Goal: Find contact information: Find contact information

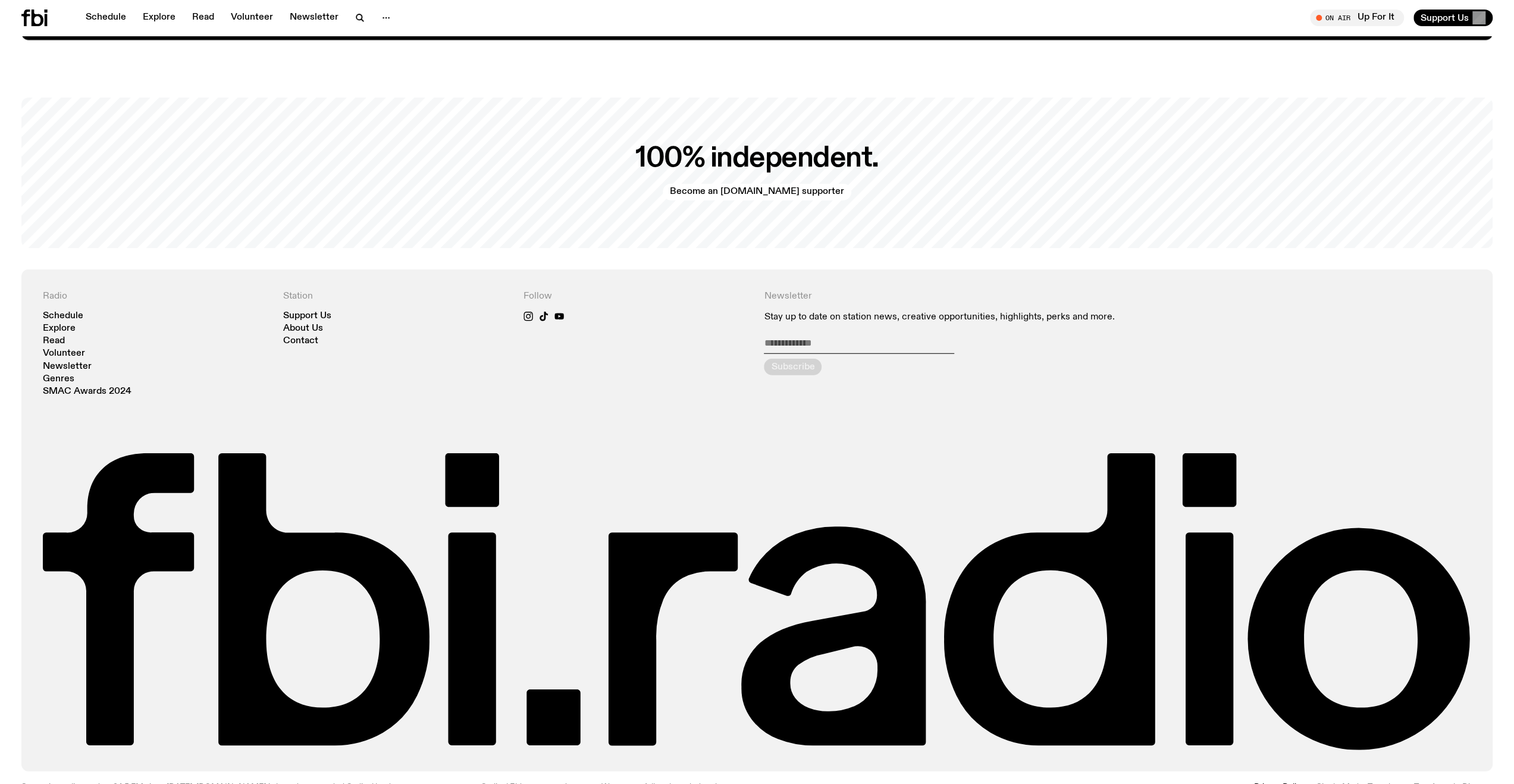
scroll to position [3113, 0]
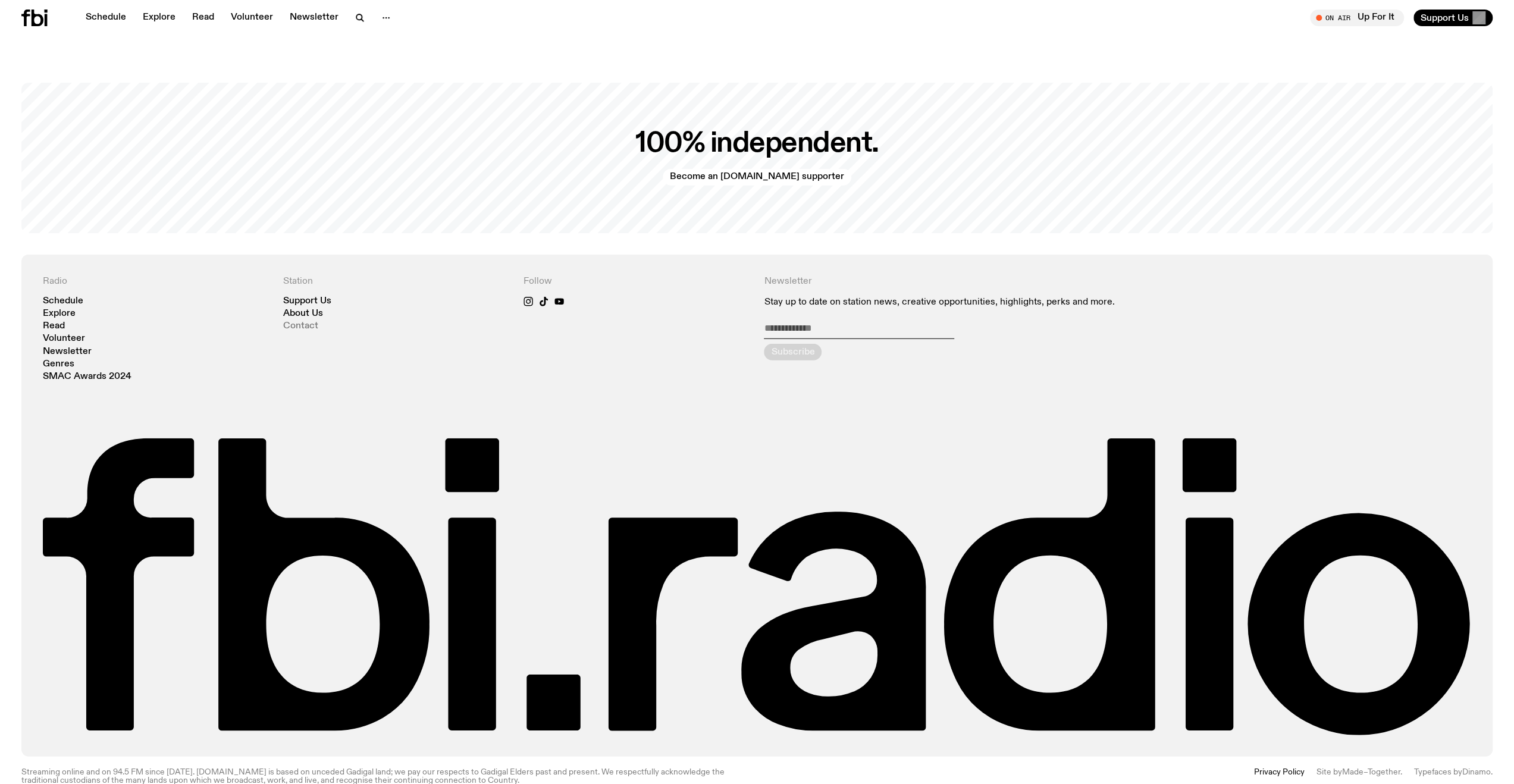
click at [298, 322] on link "Contact" at bounding box center [301, 326] width 35 height 9
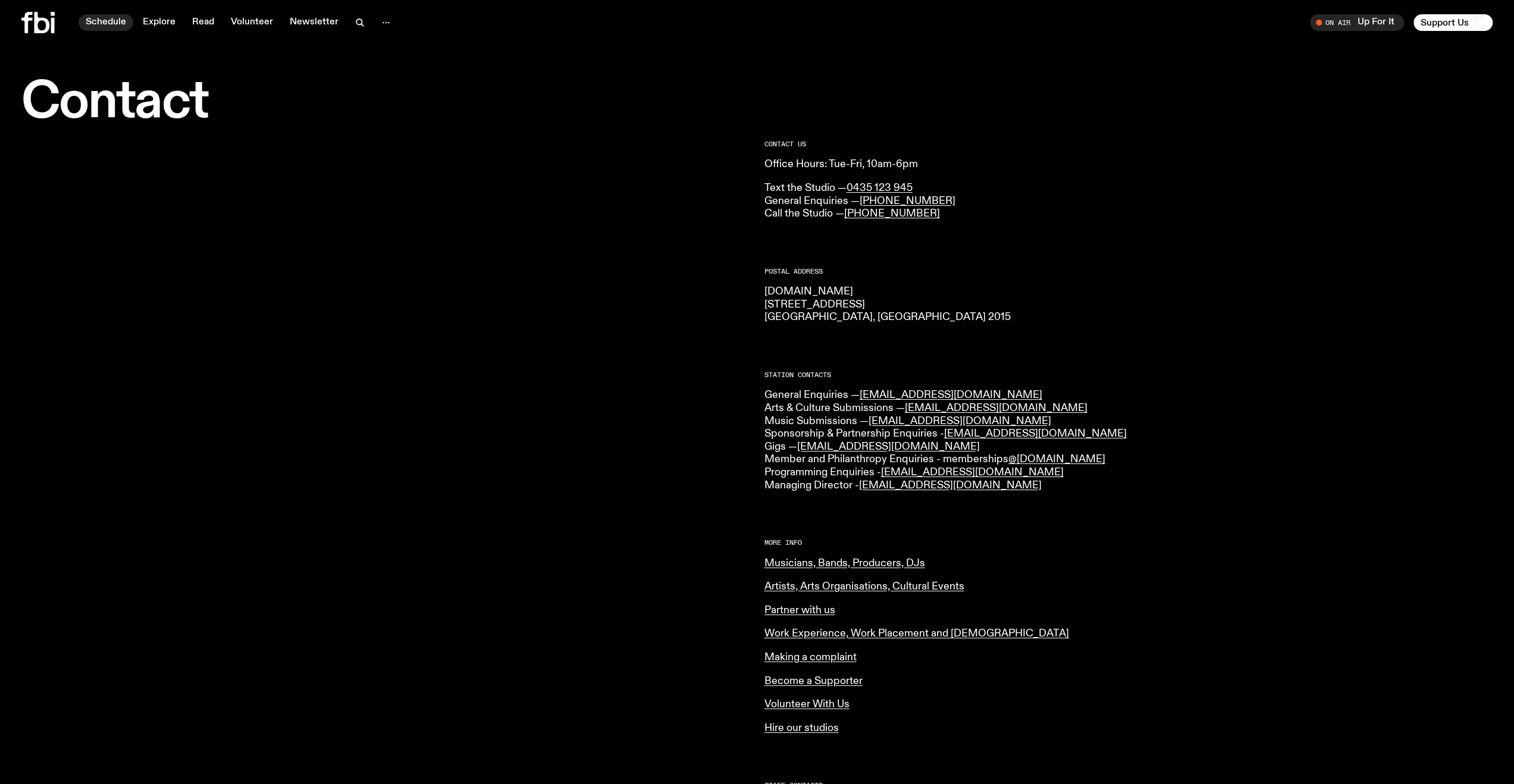
click at [104, 21] on link "Schedule" at bounding box center [106, 22] width 54 height 17
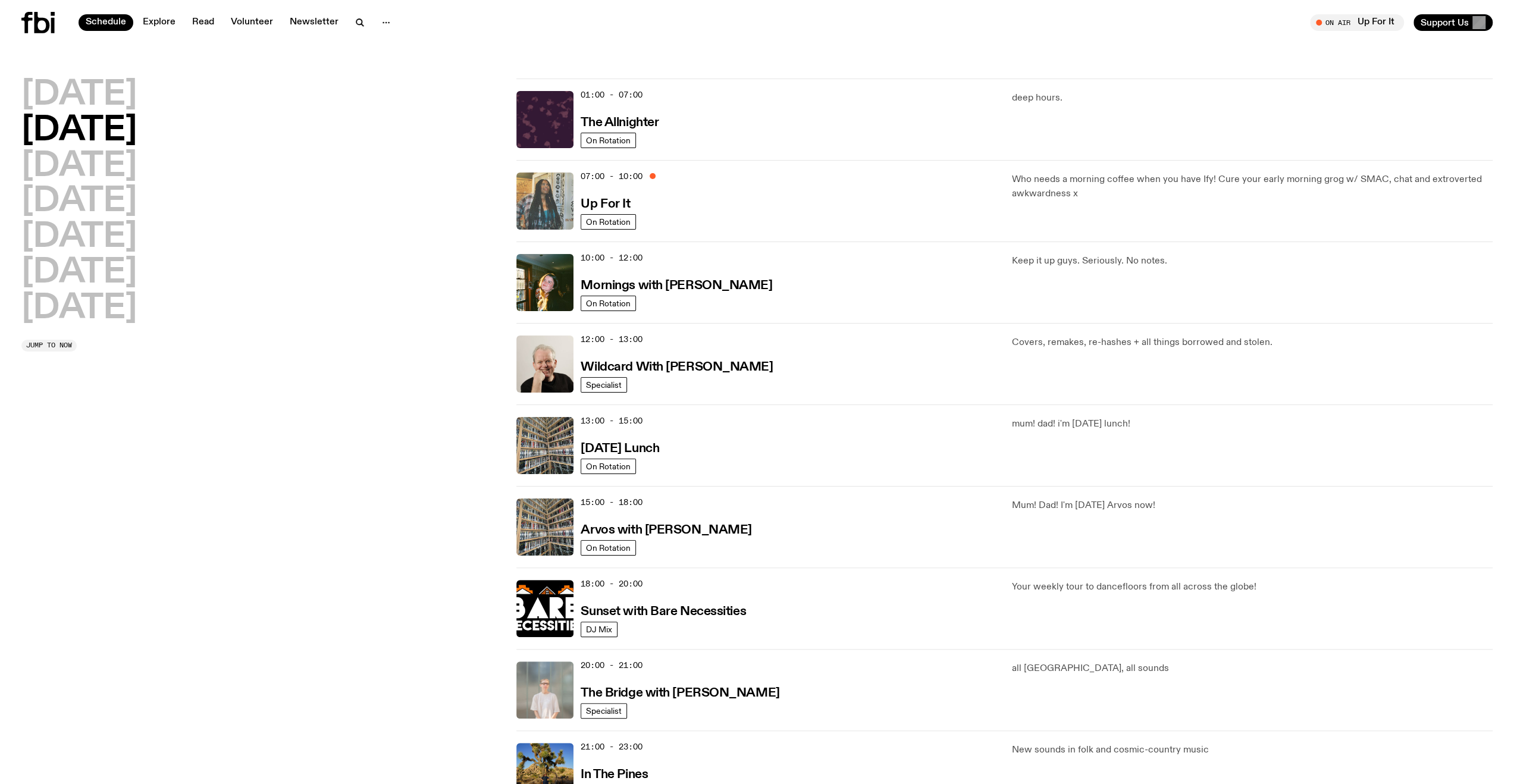
click at [549, 198] on img at bounding box center [545, 201] width 57 height 57
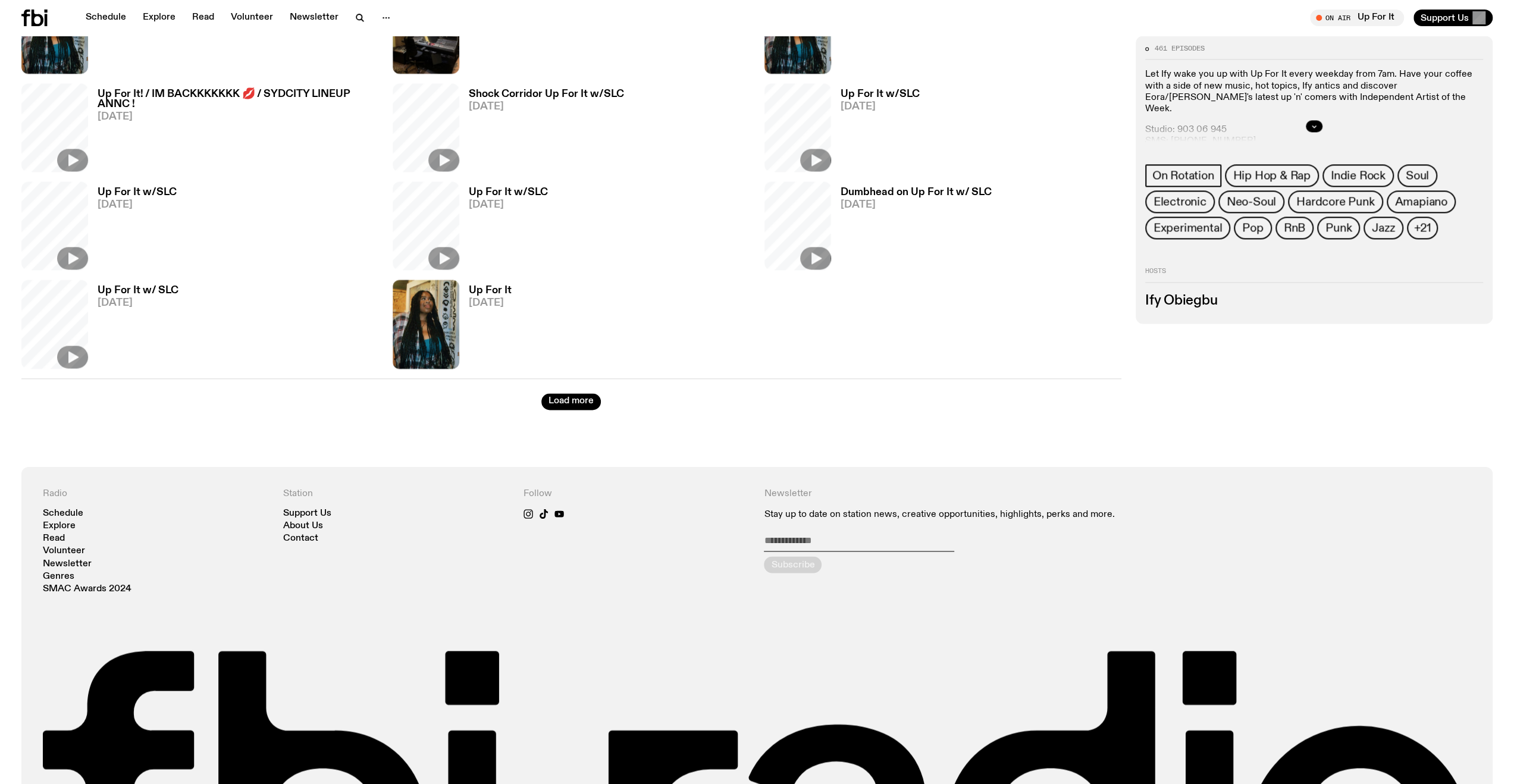
scroll to position [1949, 0]
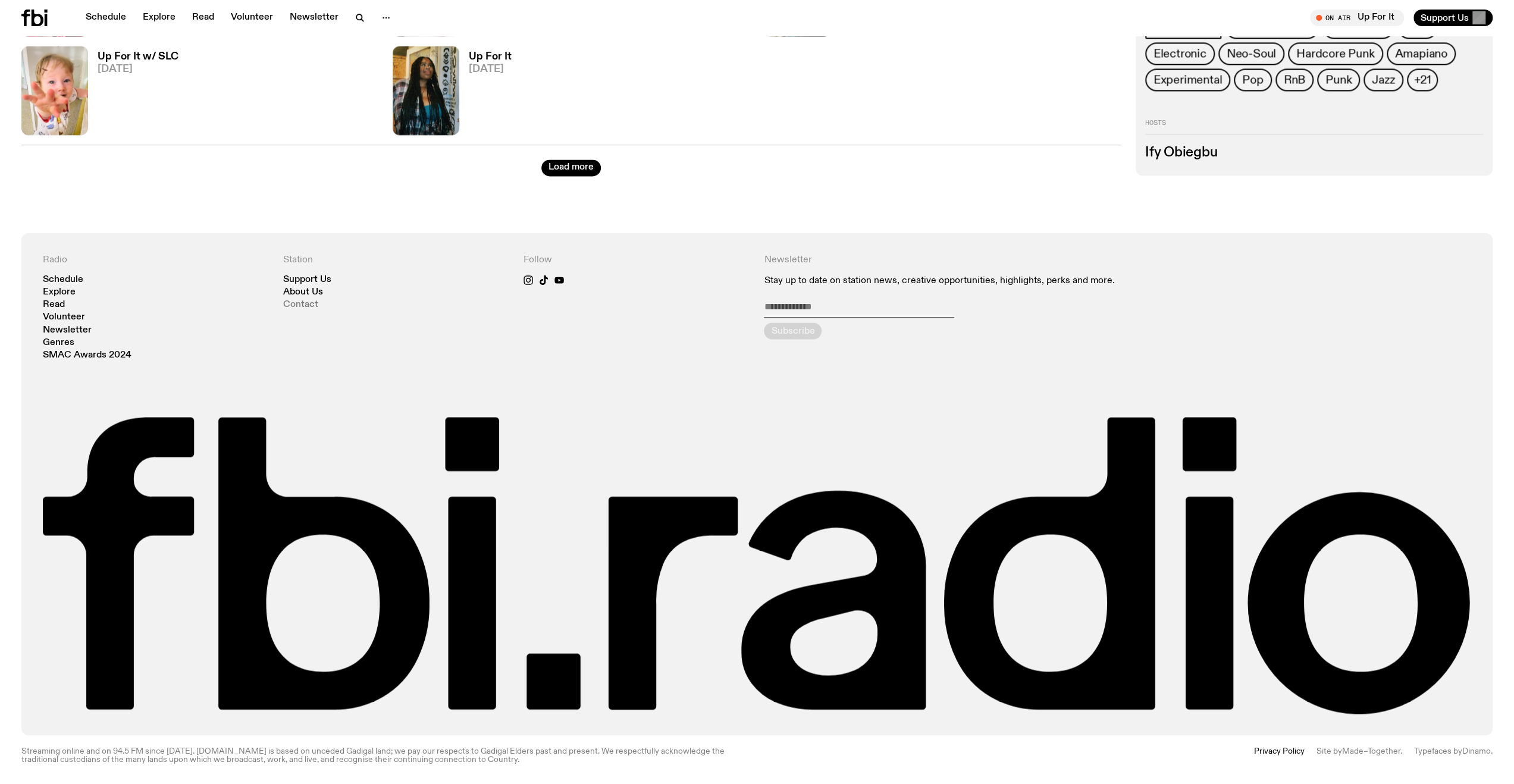
click at [301, 303] on link "Contact" at bounding box center [301, 305] width 35 height 9
